Goal: Navigation & Orientation: Find specific page/section

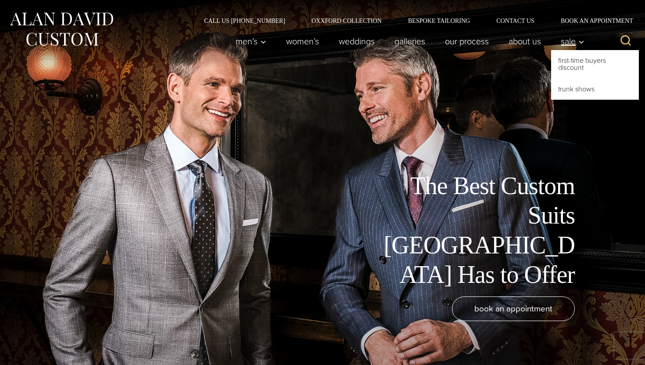
click at [558, 40] on link "Sale" at bounding box center [570, 41] width 38 height 18
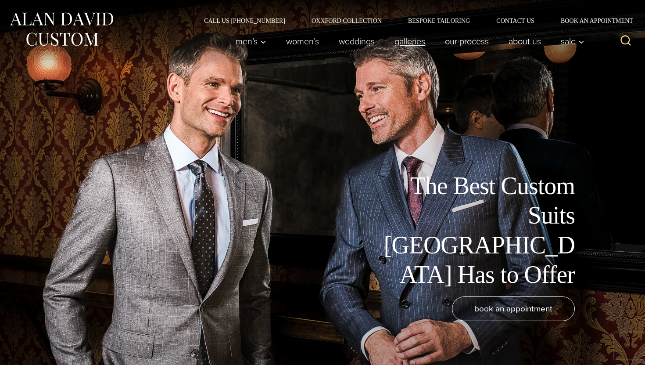
click at [406, 37] on link "Galleries" at bounding box center [410, 41] width 50 height 18
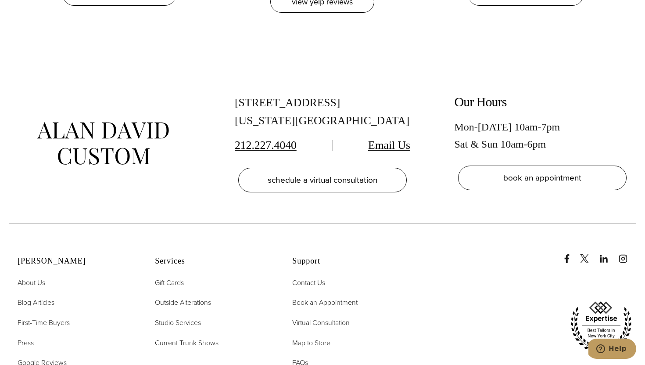
scroll to position [2096, 0]
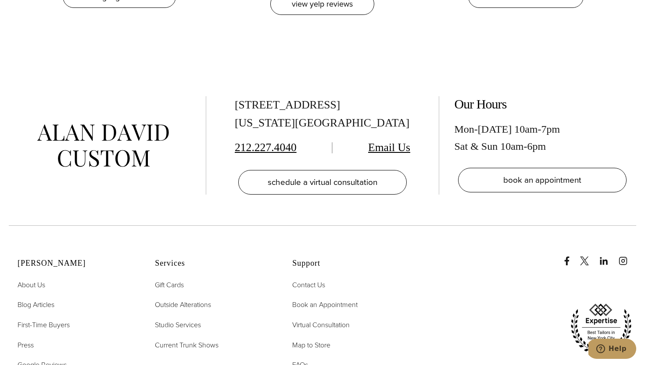
click at [307, 364] on ul "Contact Us Book an Appointment Virtual Consultation Map to Store FAQs Privacy P…" at bounding box center [349, 354] width 115 height 151
